Goal: Information Seeking & Learning: Learn about a topic

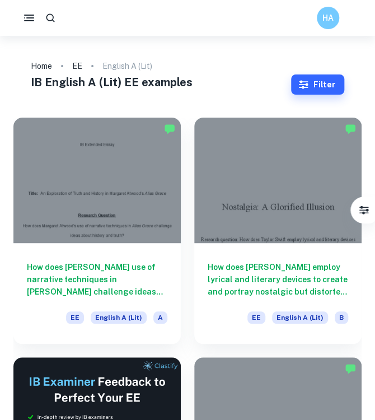
drag, startPoint x: 125, startPoint y: 197, endPoint x: 258, endPoint y: 3, distance: 234.6
click at [125, 197] on div at bounding box center [97, 180] width 168 height 125
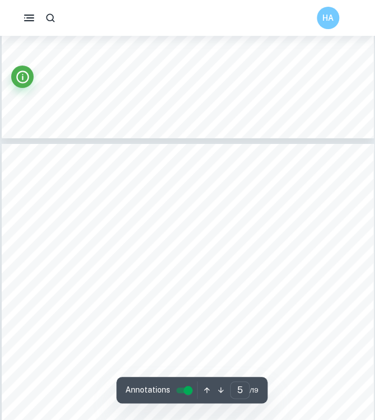
scroll to position [1976, 0]
type input "1"
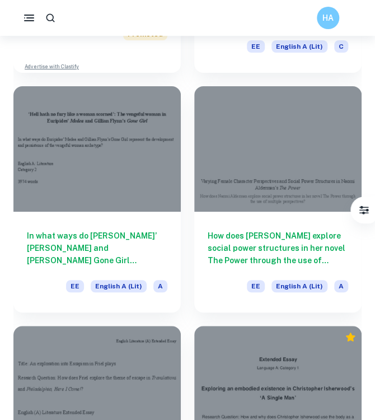
scroll to position [989, 0]
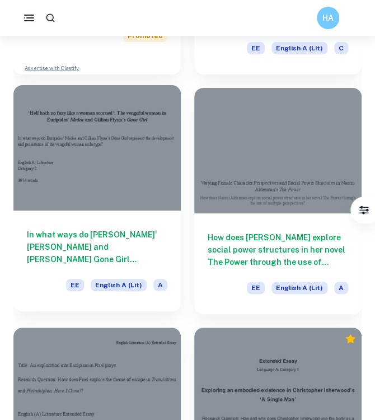
click at [109, 193] on div at bounding box center [97, 147] width 168 height 125
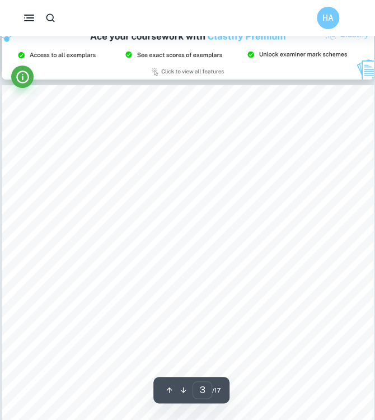
scroll to position [1150, 0]
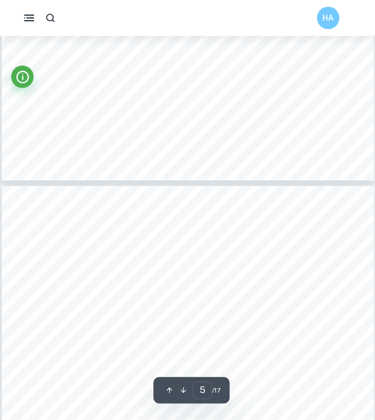
type input "4"
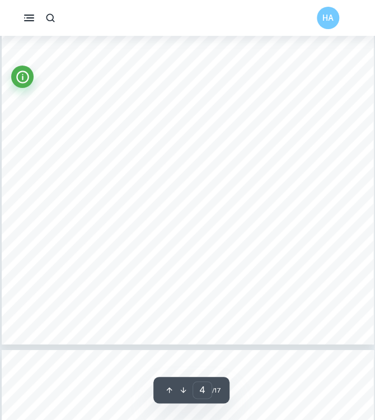
scroll to position [1950, 0]
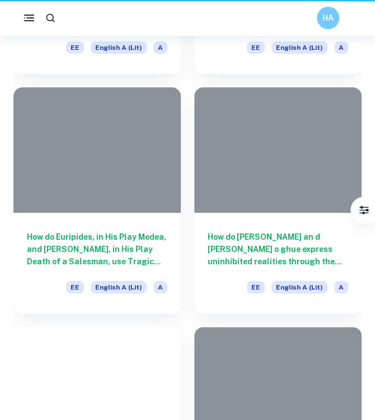
scroll to position [989, 0]
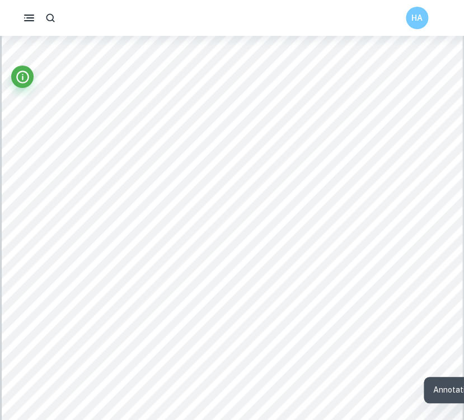
scroll to position [2162, 0]
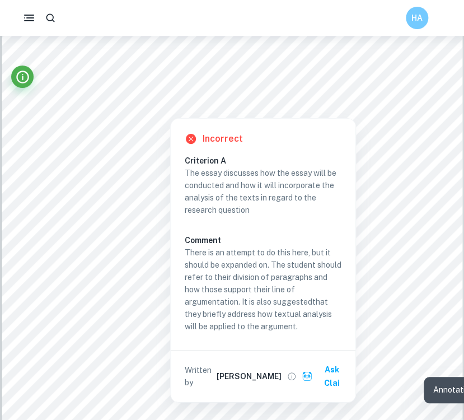
click at [190, 90] on div at bounding box center [250, 95] width 315 height 21
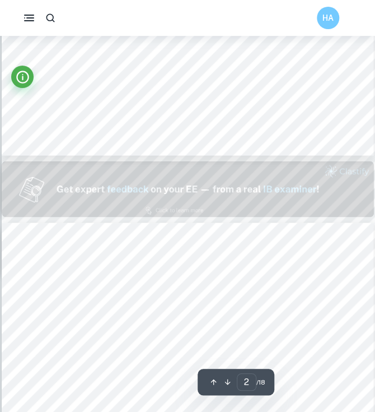
scroll to position [407, 0]
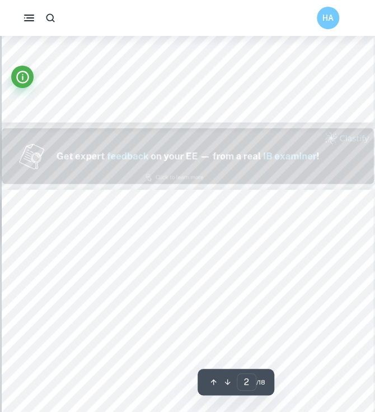
type input "1"
